Goal: Find specific page/section: Find specific page/section

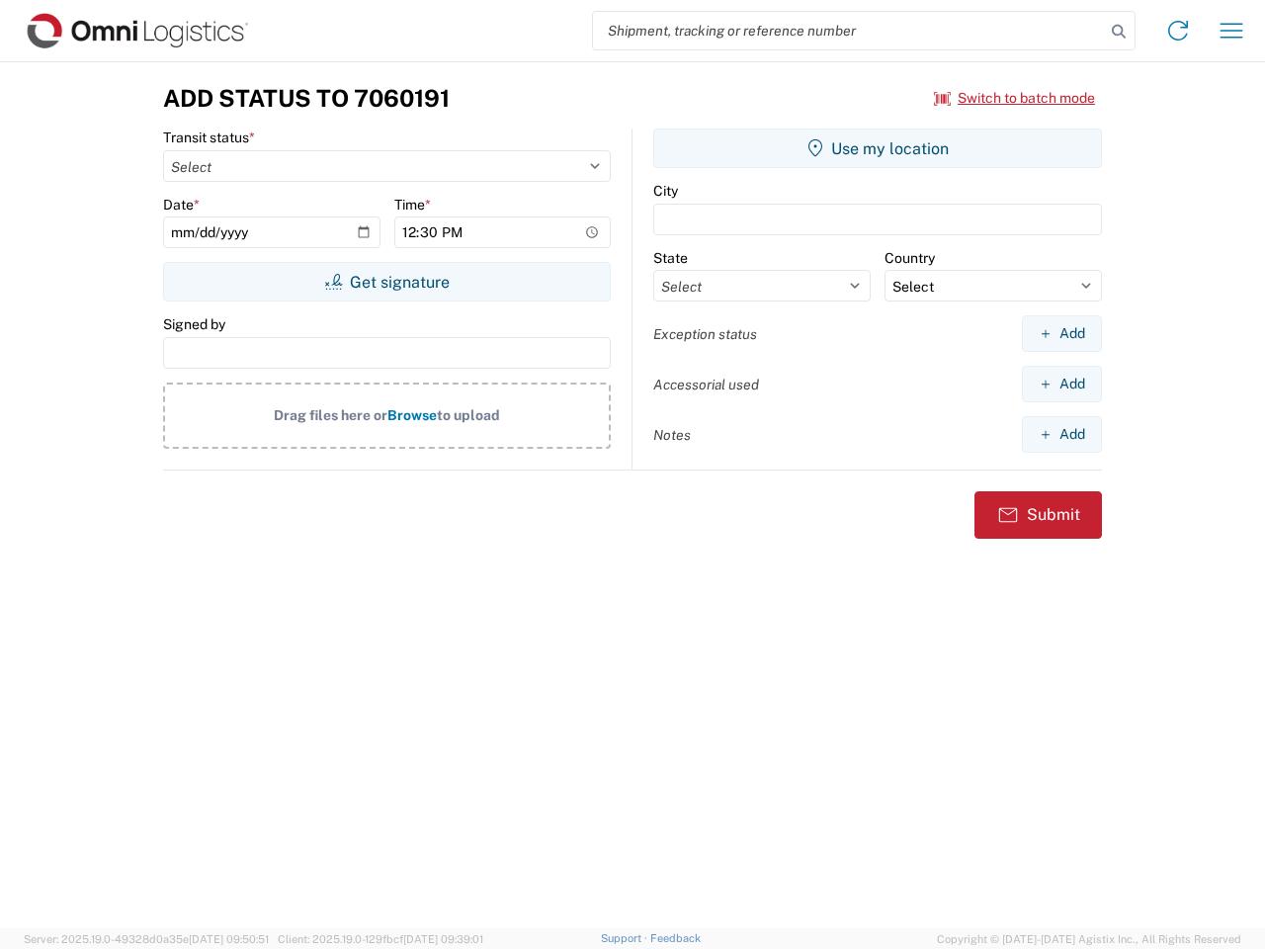
click at [849, 31] on input "search" at bounding box center [849, 31] width 512 height 38
click at [1119, 32] on icon at bounding box center [1119, 32] width 28 height 28
click at [1178, 31] on icon at bounding box center [1178, 31] width 32 height 32
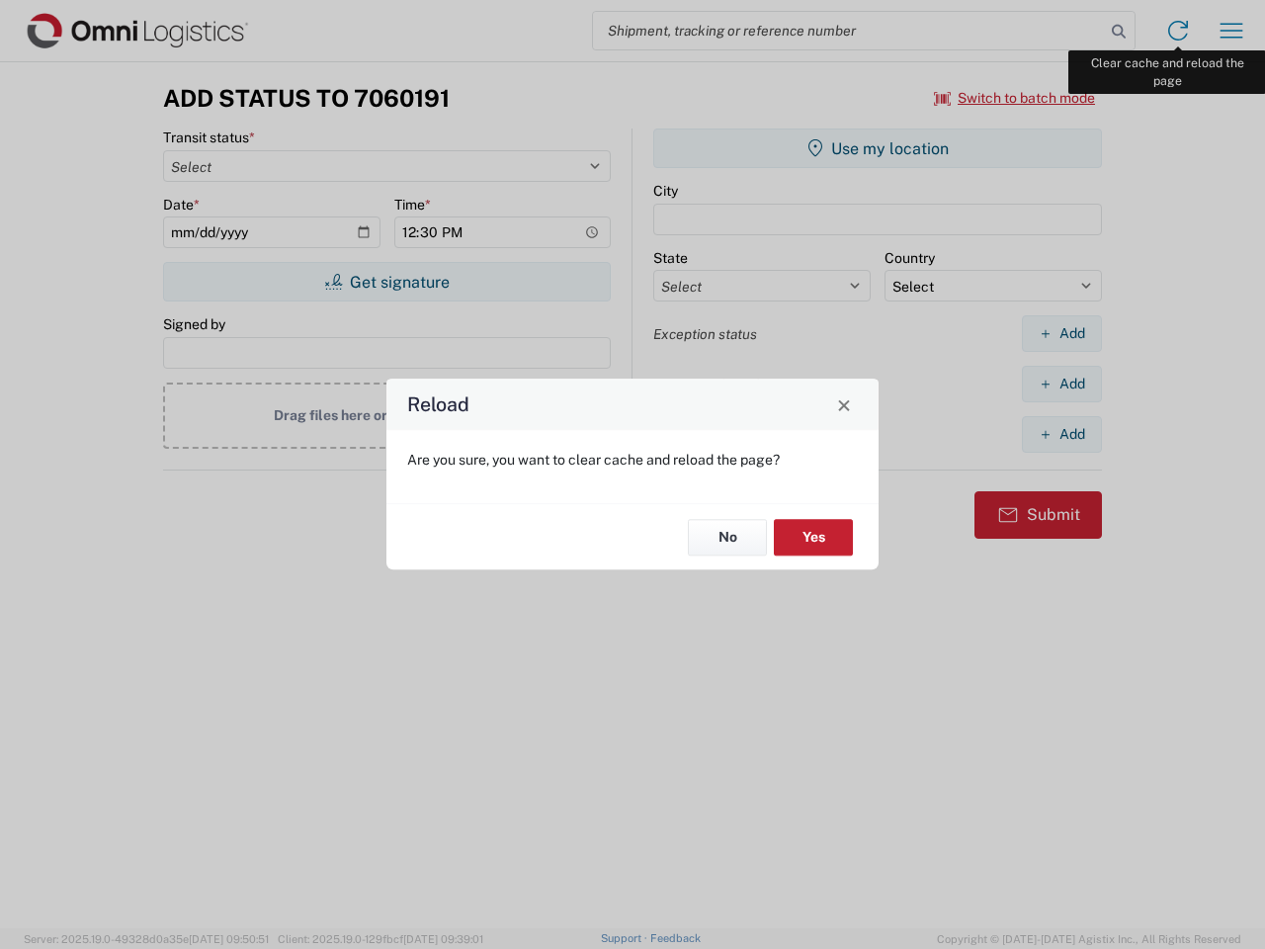
click at [1232, 31] on div "Reload Are you sure, you want to clear cache and reload the page? No Yes" at bounding box center [632, 474] width 1265 height 949
click at [1015, 98] on div "Reload Are you sure, you want to clear cache and reload the page? No Yes" at bounding box center [632, 474] width 1265 height 949
click at [386, 282] on div "Reload Are you sure, you want to clear cache and reload the page? No Yes" at bounding box center [632, 474] width 1265 height 949
click at [878, 148] on div "Reload Are you sure, you want to clear cache and reload the page? No Yes" at bounding box center [632, 474] width 1265 height 949
click at [1062, 333] on div "Reload Are you sure, you want to clear cache and reload the page? No Yes" at bounding box center [632, 474] width 1265 height 949
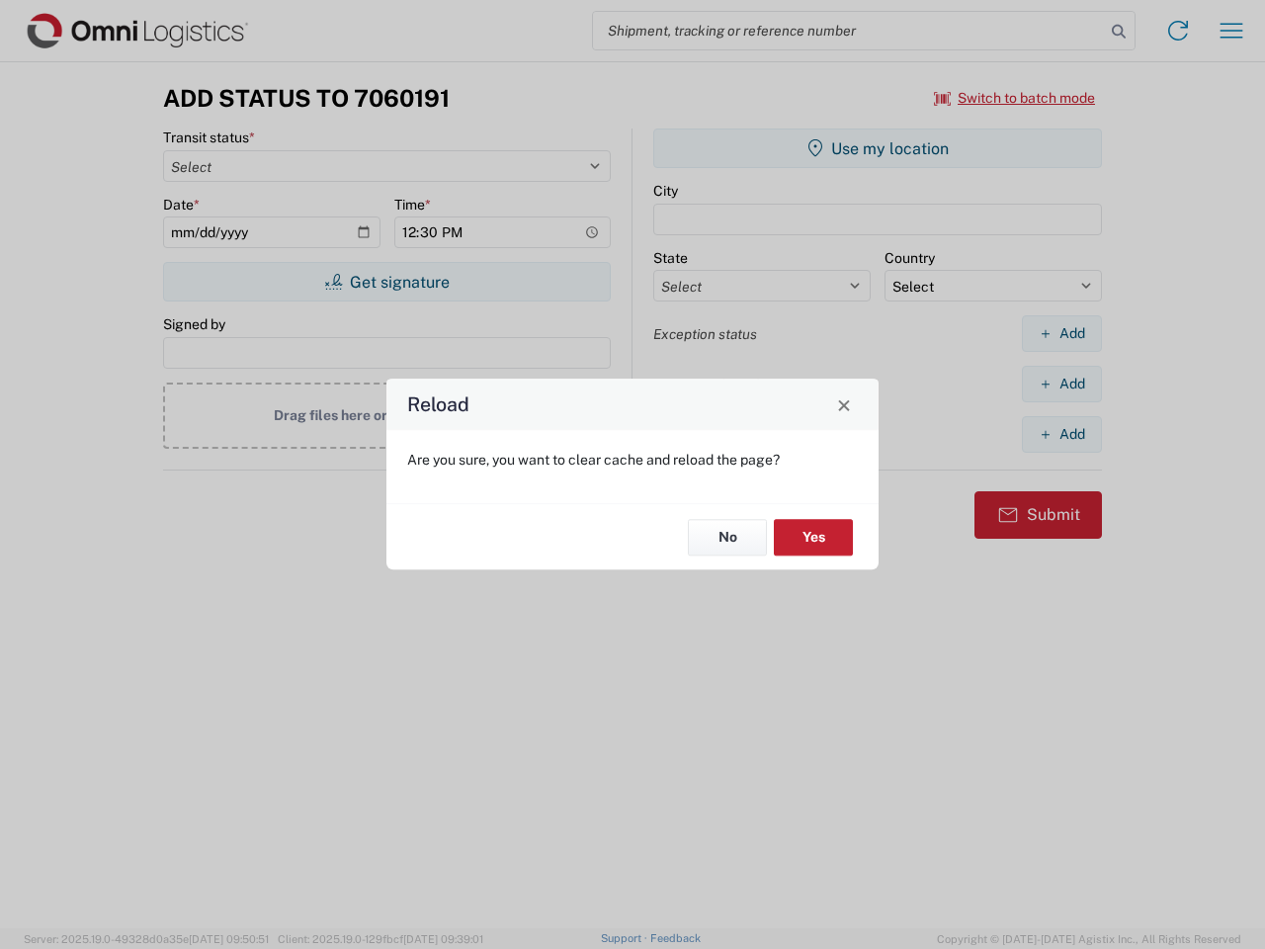
click at [1062, 384] on div "Reload Are you sure, you want to clear cache and reload the page? No Yes" at bounding box center [632, 474] width 1265 height 949
click at [1062, 434] on div "Reload Are you sure, you want to clear cache and reload the page? No Yes" at bounding box center [632, 474] width 1265 height 949
